Goal: Task Accomplishment & Management: Use online tool/utility

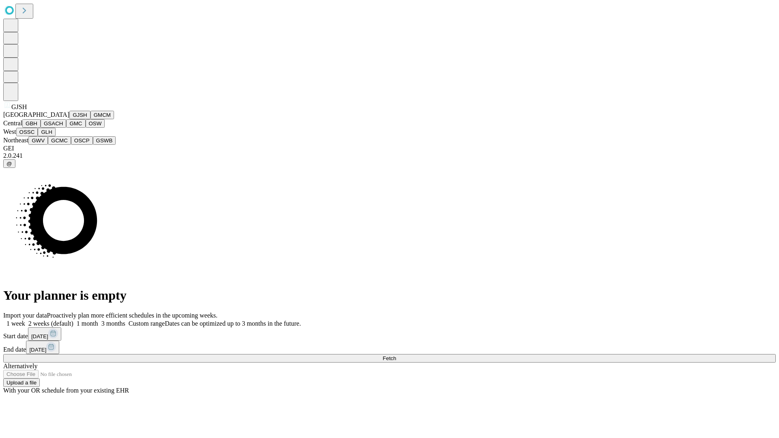
click at [69, 119] on button "GJSH" at bounding box center [79, 115] width 21 height 9
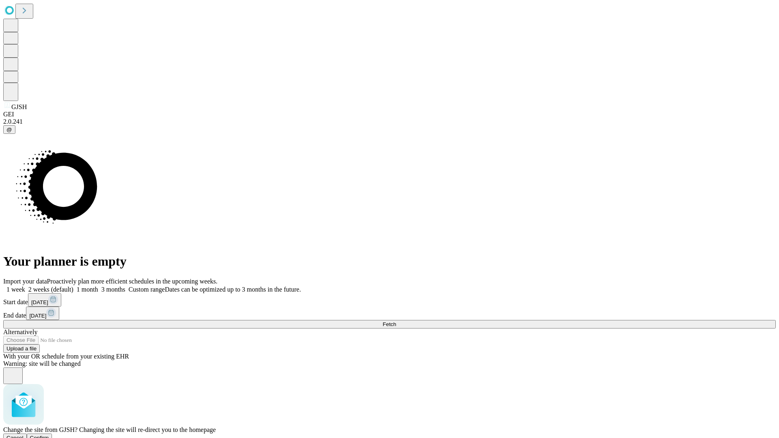
click at [49, 435] on span "Confirm" at bounding box center [39, 438] width 19 height 6
click at [98, 286] on label "1 month" at bounding box center [85, 289] width 25 height 7
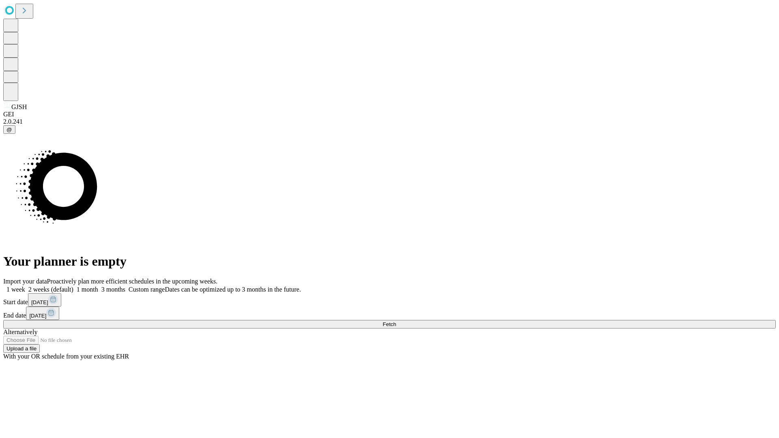
click at [396, 321] on span "Fetch" at bounding box center [388, 324] width 13 height 6
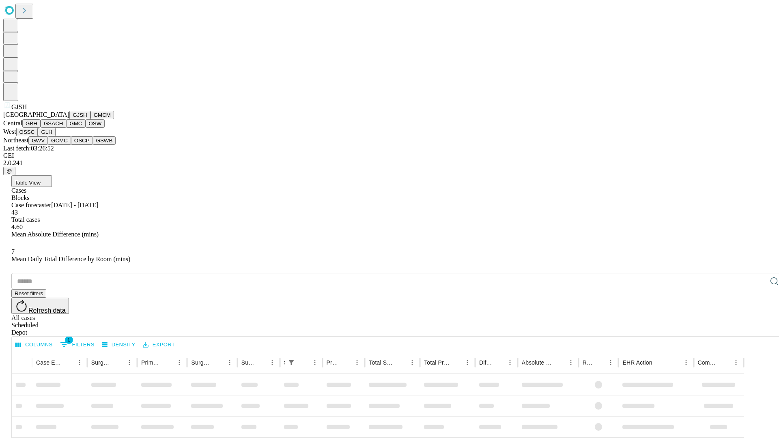
click at [90, 119] on button "GMCM" at bounding box center [102, 115] width 24 height 9
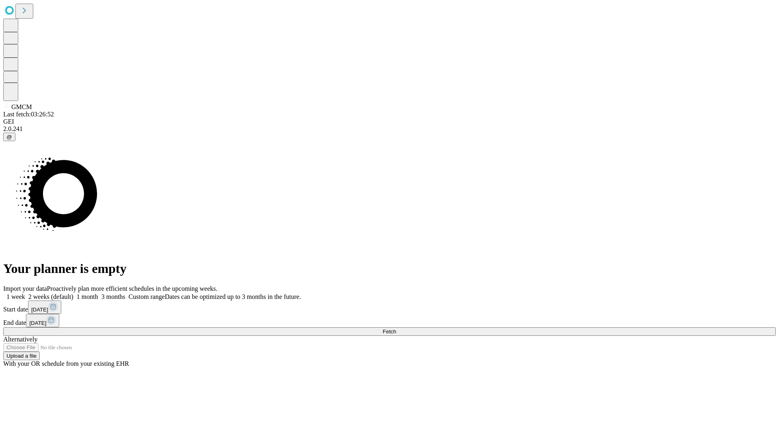
click at [396, 328] on span "Fetch" at bounding box center [388, 331] width 13 height 6
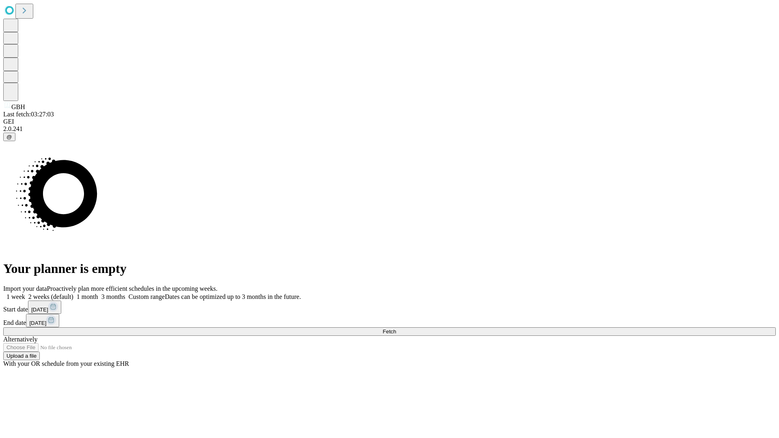
click at [98, 293] on label "1 month" at bounding box center [85, 296] width 25 height 7
click at [396, 328] on span "Fetch" at bounding box center [388, 331] width 13 height 6
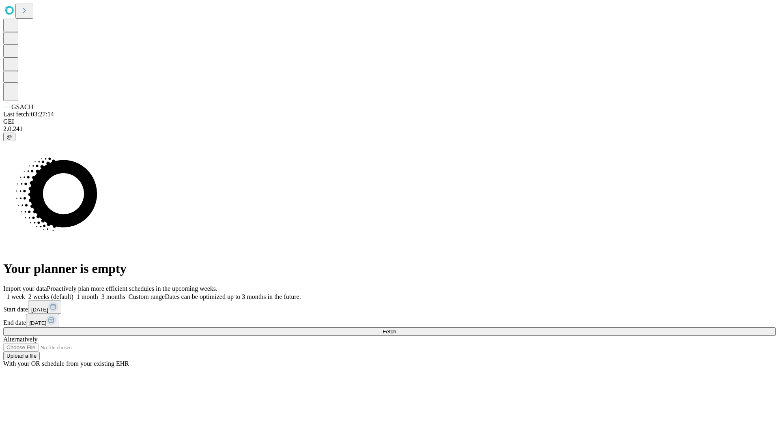
click at [98, 293] on label "1 month" at bounding box center [85, 296] width 25 height 7
click at [396, 328] on span "Fetch" at bounding box center [388, 331] width 13 height 6
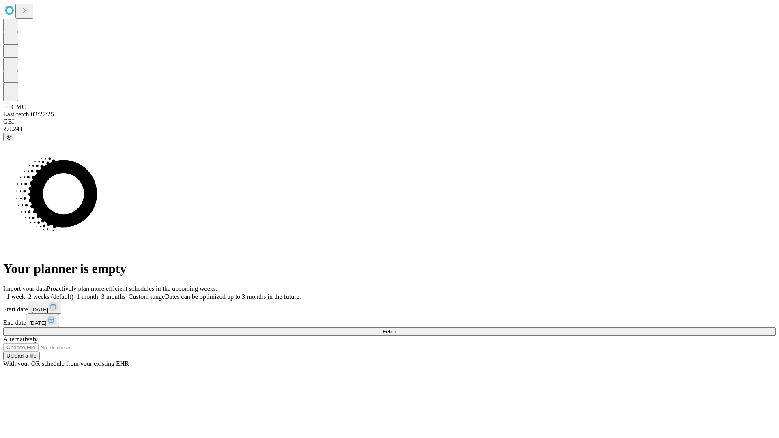
click at [98, 293] on label "1 month" at bounding box center [85, 296] width 25 height 7
click at [396, 328] on span "Fetch" at bounding box center [388, 331] width 13 height 6
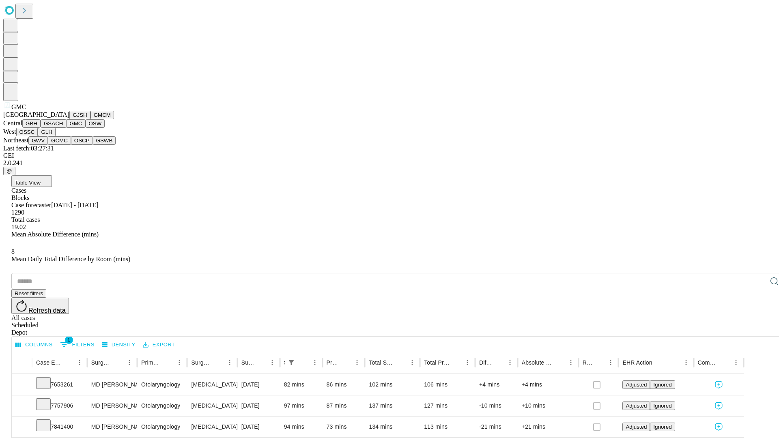
click at [86, 128] on button "OSW" at bounding box center [95, 123] width 19 height 9
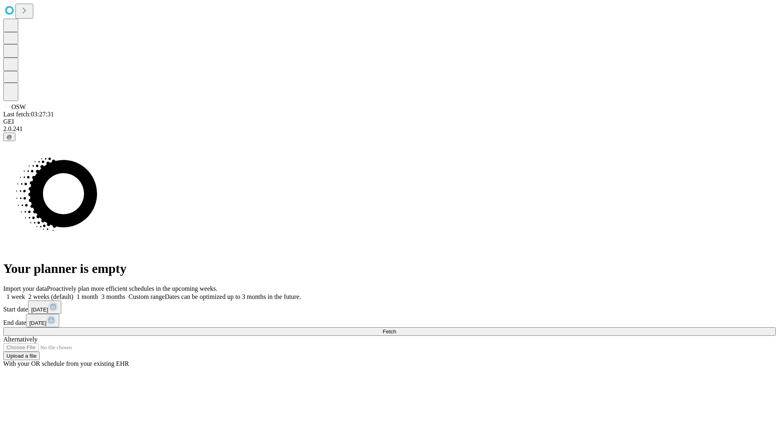
click at [396, 328] on span "Fetch" at bounding box center [388, 331] width 13 height 6
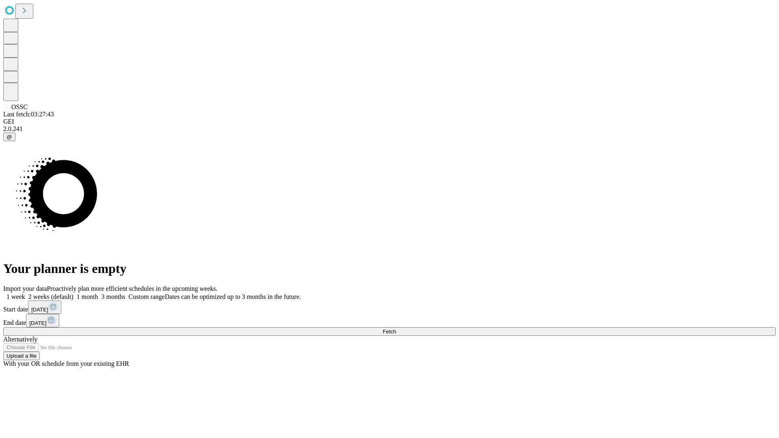
click at [98, 293] on label "1 month" at bounding box center [85, 296] width 25 height 7
click at [396, 328] on span "Fetch" at bounding box center [388, 331] width 13 height 6
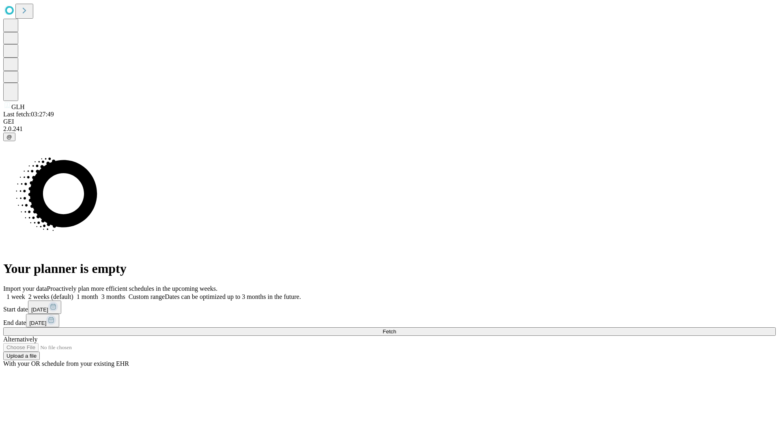
click at [98, 293] on label "1 month" at bounding box center [85, 296] width 25 height 7
click at [396, 328] on span "Fetch" at bounding box center [388, 331] width 13 height 6
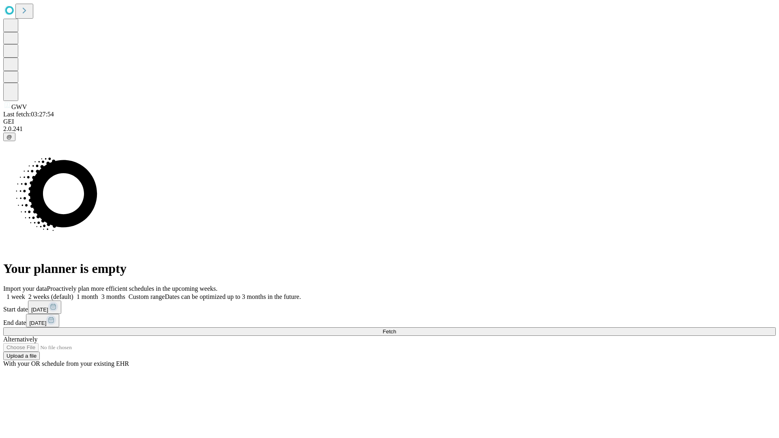
click at [98, 293] on label "1 month" at bounding box center [85, 296] width 25 height 7
click at [396, 328] on span "Fetch" at bounding box center [388, 331] width 13 height 6
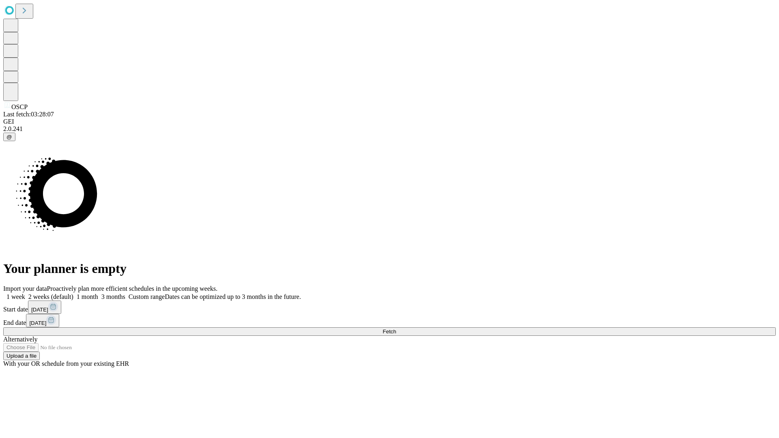
click at [98, 293] on label "1 month" at bounding box center [85, 296] width 25 height 7
click at [396, 328] on span "Fetch" at bounding box center [388, 331] width 13 height 6
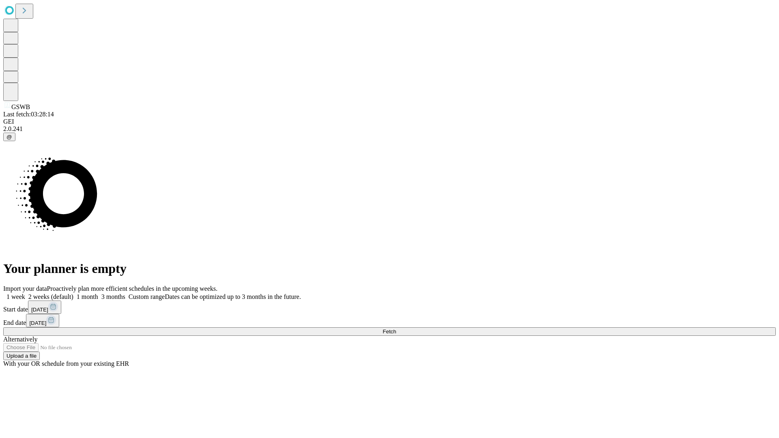
click at [98, 293] on label "1 month" at bounding box center [85, 296] width 25 height 7
click at [396, 328] on span "Fetch" at bounding box center [388, 331] width 13 height 6
